Goal: Book appointment/travel/reservation

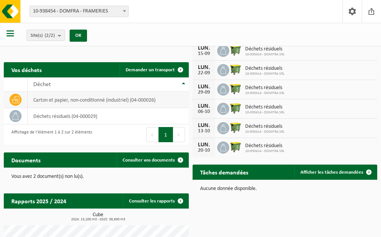
scroll to position [114, 0]
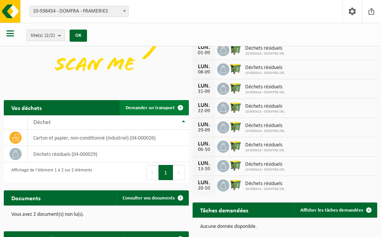
click at [161, 107] on span "Demander un transport" at bounding box center [150, 107] width 49 height 5
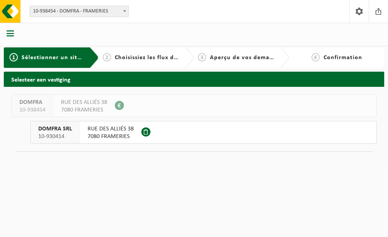
click at [100, 133] on span "7080 FRAMERIES" at bounding box center [110, 137] width 46 height 8
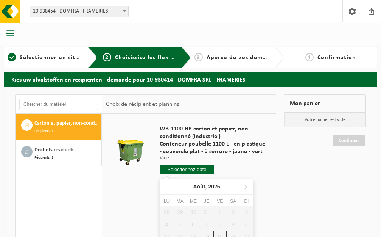
click at [202, 169] on input "text" at bounding box center [187, 168] width 55 height 9
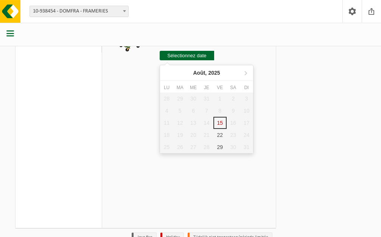
click at [225, 124] on div "28 29 30 31 1 2 3 4 5 6 7 8 9 10 11 12 13 14 15 16 17 18 19 20 21 22 23 24 25 2…" at bounding box center [206, 122] width 93 height 61
click at [222, 133] on div "22" at bounding box center [220, 135] width 13 height 12
type input "à partir de 2025-08-22"
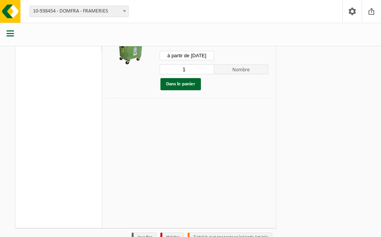
click at [199, 51] on input "à partir de 2025-08-22" at bounding box center [187, 55] width 55 height 9
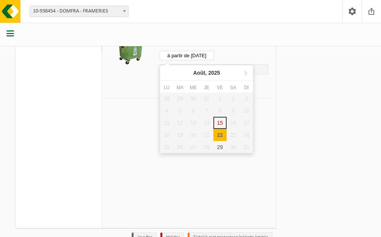
click at [222, 125] on div "28 29 30 31 1 2 3 4 5 6 7 8 9 10 11 12 13 14 15 16 17 18 19 20 21 22 23 24 25 2…" at bounding box center [206, 122] width 93 height 61
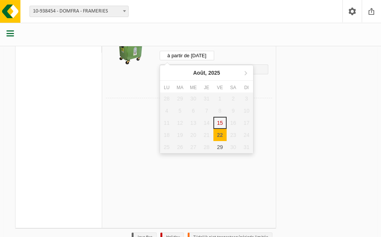
click at [218, 139] on div "22" at bounding box center [220, 135] width 13 height 12
click at [218, 134] on div "22" at bounding box center [220, 135] width 13 height 12
type input "à partir de 2025-08-22"
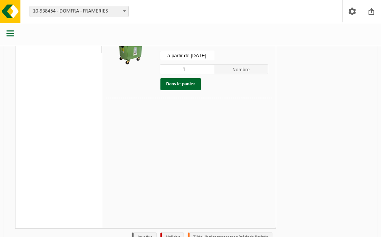
click at [218, 134] on div "22" at bounding box center [220, 138] width 13 height 12
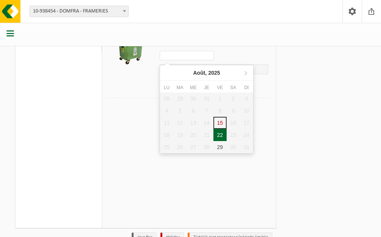
click at [218, 136] on div "22" at bounding box center [220, 135] width 13 height 12
type input "à partir de 2025-08-22"
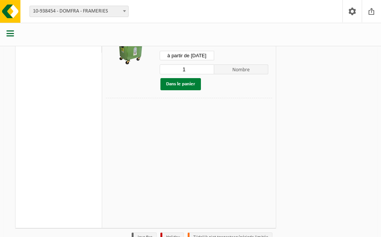
click at [185, 84] on button "Dans le panier" at bounding box center [181, 84] width 41 height 12
click at [356, 56] on link "Continuer" at bounding box center [349, 59] width 32 height 11
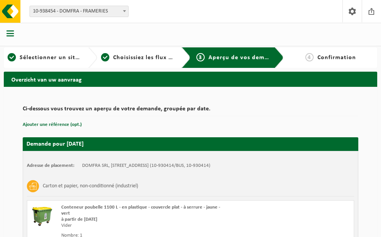
scroll to position [75, 0]
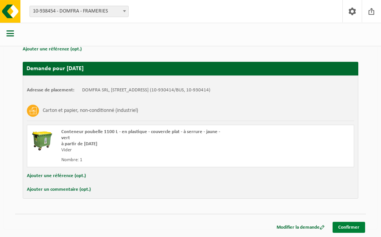
click at [352, 229] on link "Confirmer" at bounding box center [349, 227] width 33 height 11
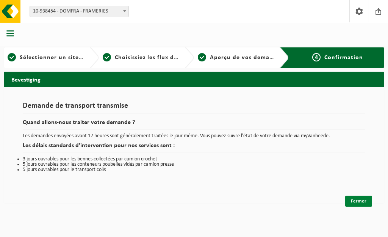
click at [356, 201] on link "Fermer" at bounding box center [358, 200] width 27 height 11
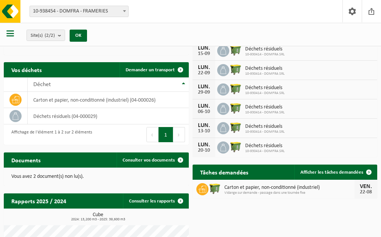
scroll to position [189, 0]
